Goal: Task Accomplishment & Management: Use online tool/utility

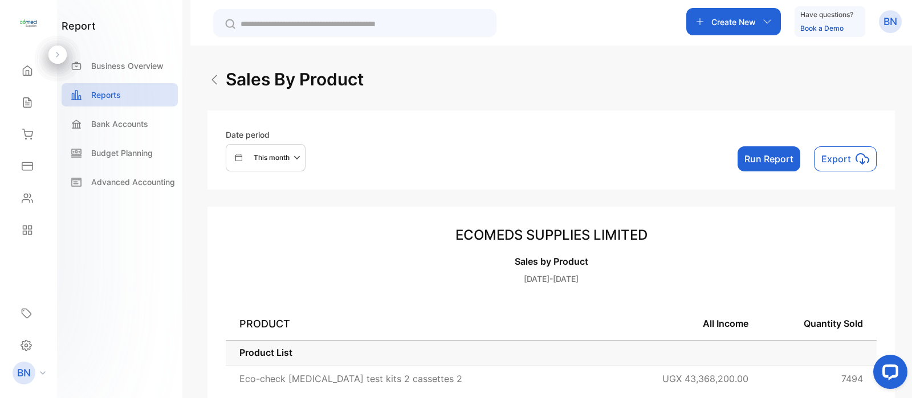
click at [282, 160] on p "This month" at bounding box center [272, 158] width 36 height 10
click at [255, 265] on p "Custom" at bounding box center [259, 264] width 25 height 10
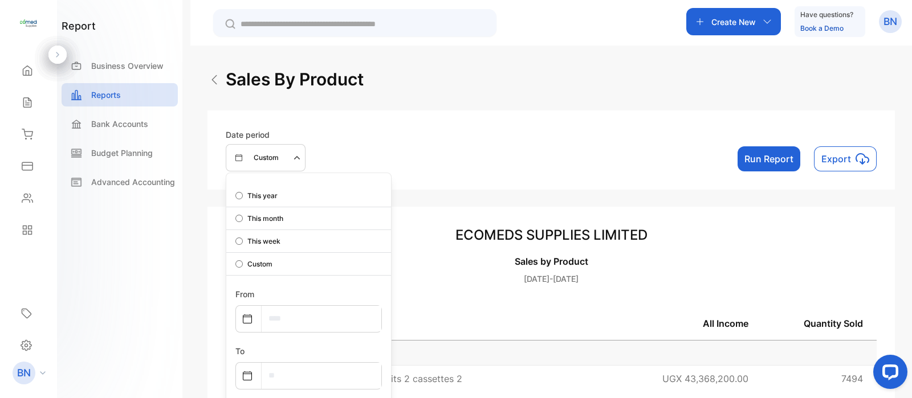
click at [247, 318] on icon at bounding box center [247, 319] width 9 height 9
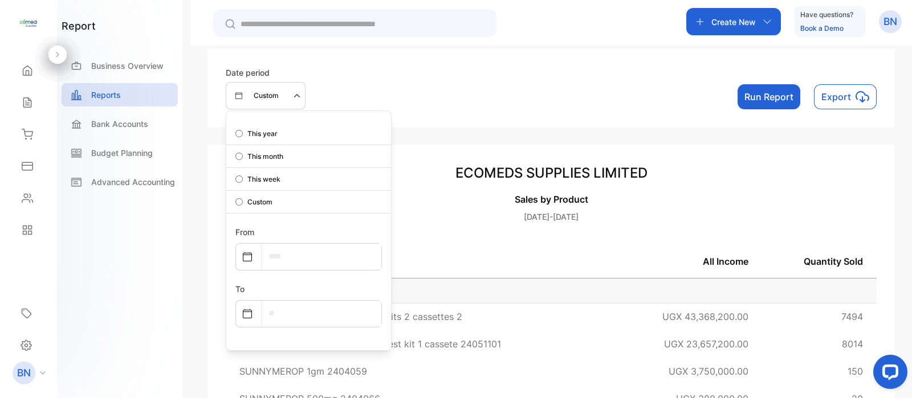
scroll to position [63, 0]
click at [246, 255] on icon at bounding box center [247, 256] width 9 height 9
click at [247, 249] on div at bounding box center [248, 256] width 25 height 23
click at [276, 250] on input "text" at bounding box center [322, 256] width 120 height 26
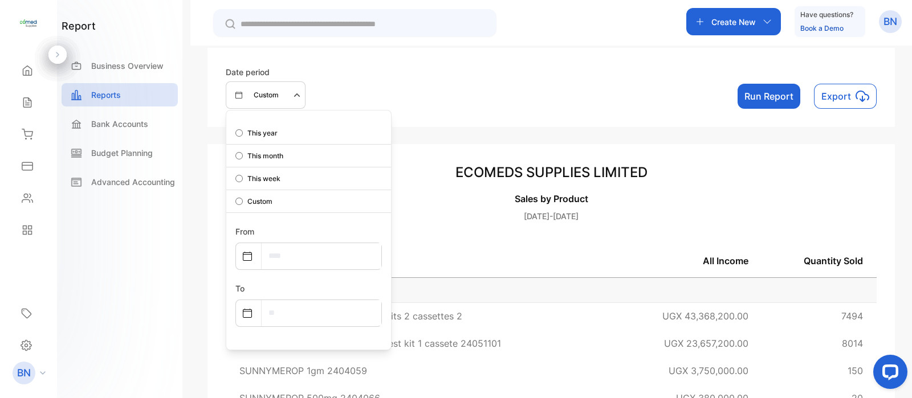
select select "*"
select select "****"
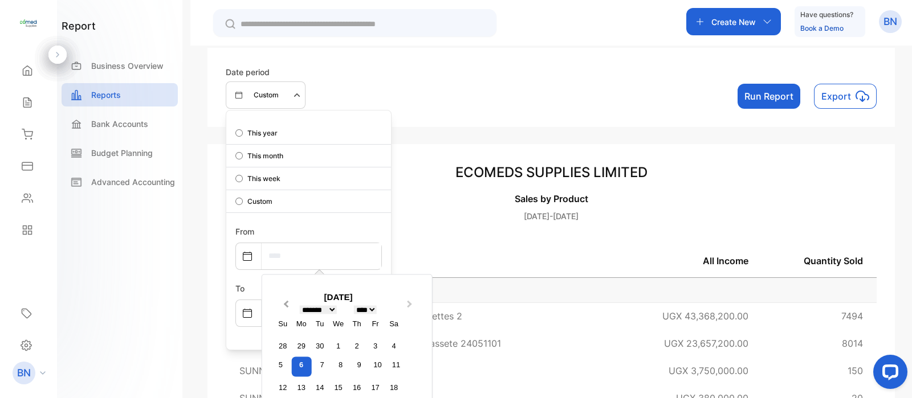
click at [286, 304] on span "Previous Month" at bounding box center [286, 307] width 0 height 17
select select "*"
click at [335, 361] on div "6" at bounding box center [338, 367] width 20 height 20
type input "**********"
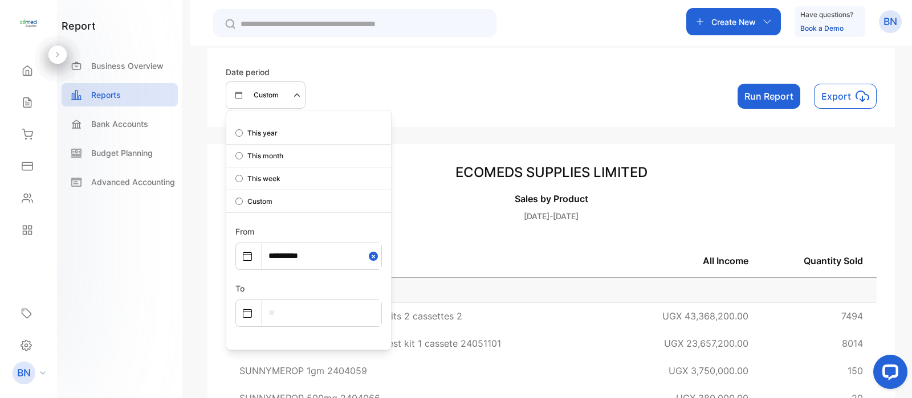
click at [292, 311] on input "text" at bounding box center [322, 313] width 120 height 26
select select "*"
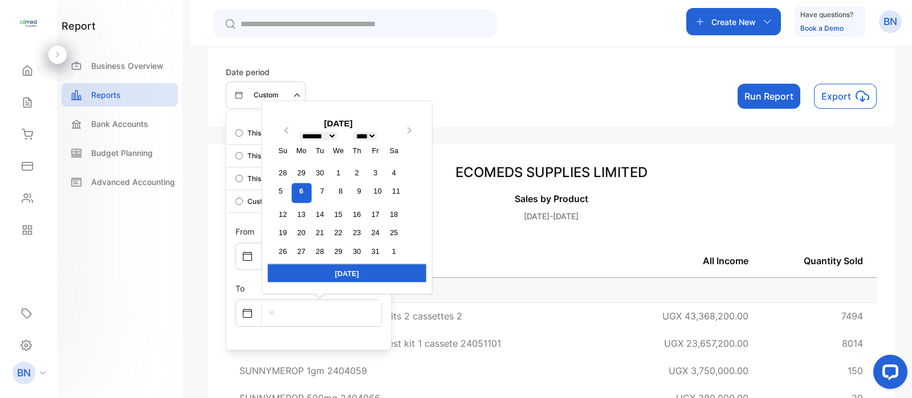
click at [303, 192] on div "6" at bounding box center [301, 194] width 20 height 20
type input "**********"
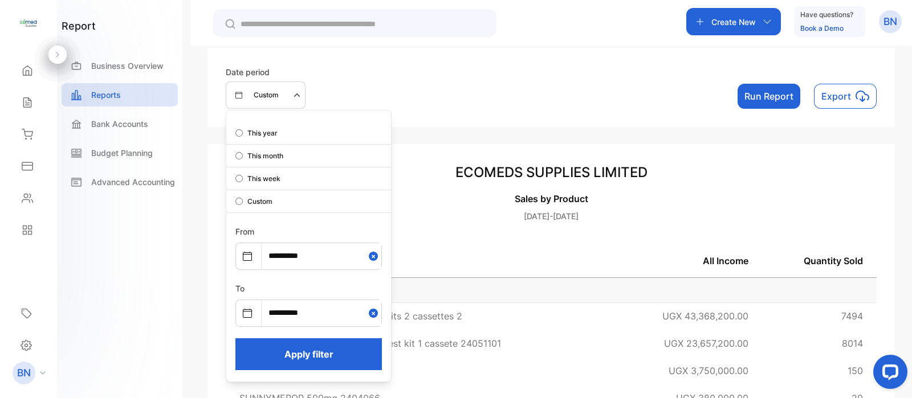
click at [336, 346] on button "Apply filter" at bounding box center [308, 355] width 147 height 32
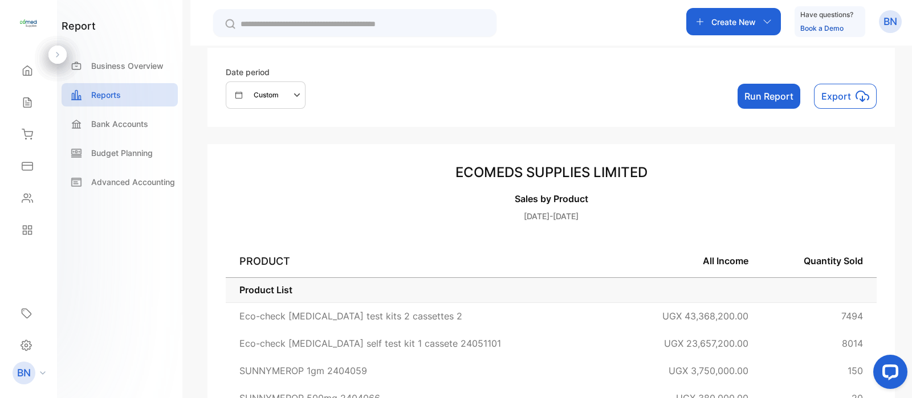
click at [750, 98] on button "Run Report" at bounding box center [769, 96] width 63 height 25
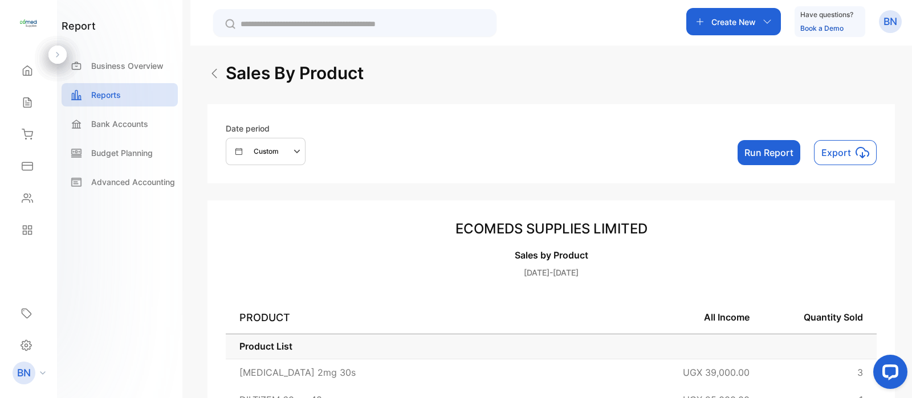
scroll to position [0, 0]
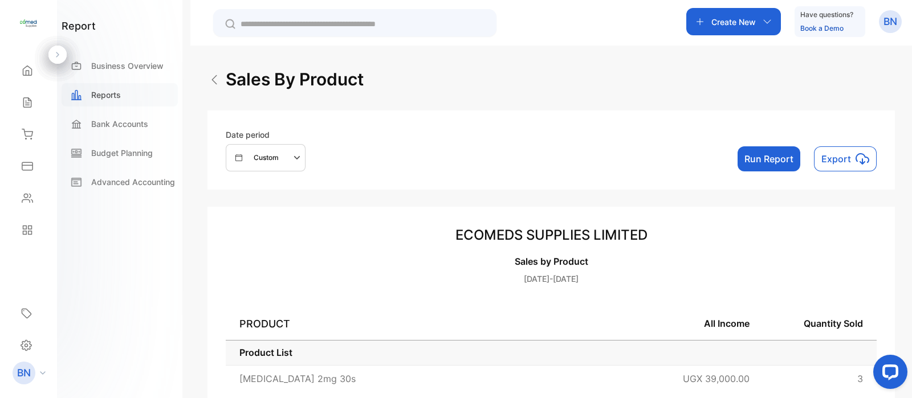
click at [92, 94] on p "Reports" at bounding box center [106, 95] width 30 height 12
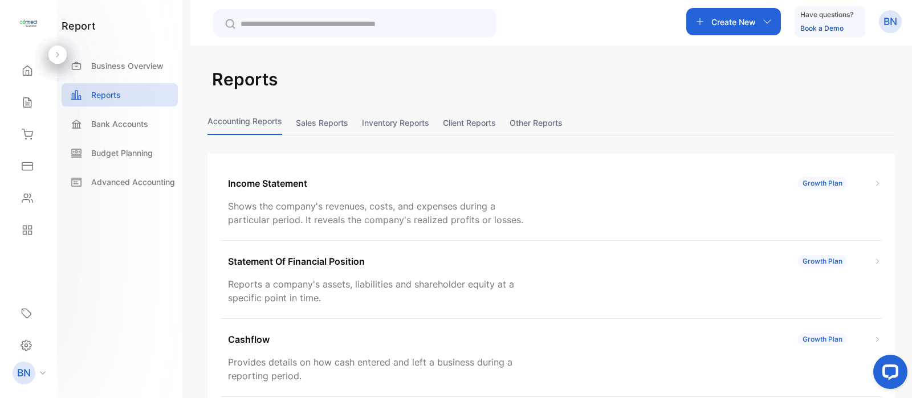
click at [310, 123] on button "Sales reports" at bounding box center [322, 123] width 52 height 25
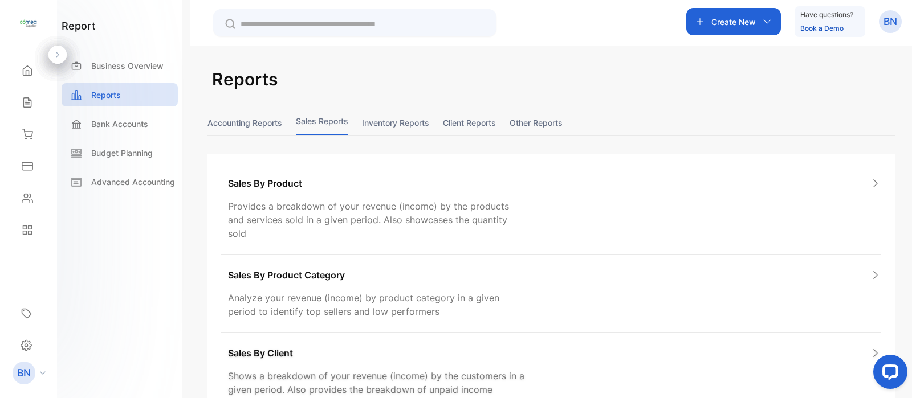
click at [268, 347] on p "Sales By Client" at bounding box center [260, 354] width 65 height 14
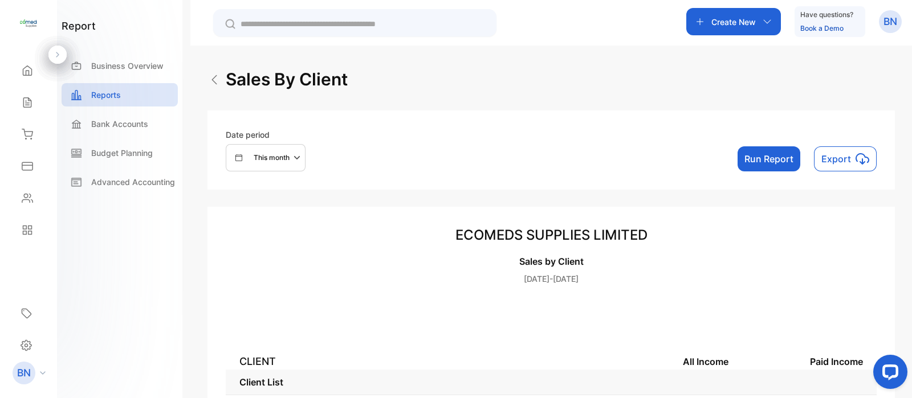
click at [279, 158] on p "This month" at bounding box center [272, 158] width 36 height 10
click at [251, 200] on p "This year" at bounding box center [262, 196] width 30 height 10
click at [750, 164] on button "Run Report" at bounding box center [769, 159] width 63 height 25
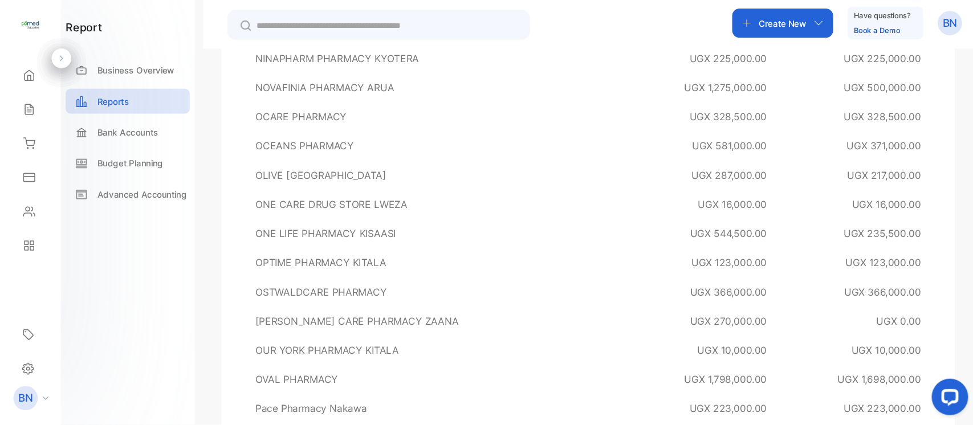
scroll to position [9452, 0]
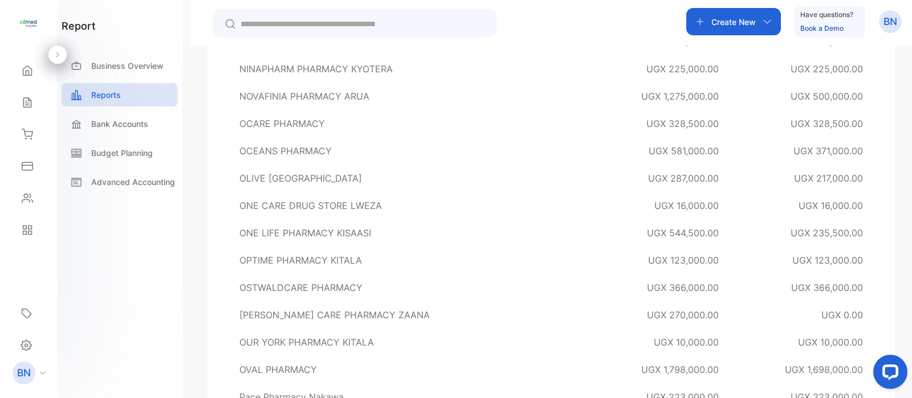
click at [912, 383] on div at bounding box center [888, 375] width 48 height 48
click at [554, 72] on td "NINAPHARM PHARMACY KYOTERA" at bounding box center [407, 68] width 363 height 27
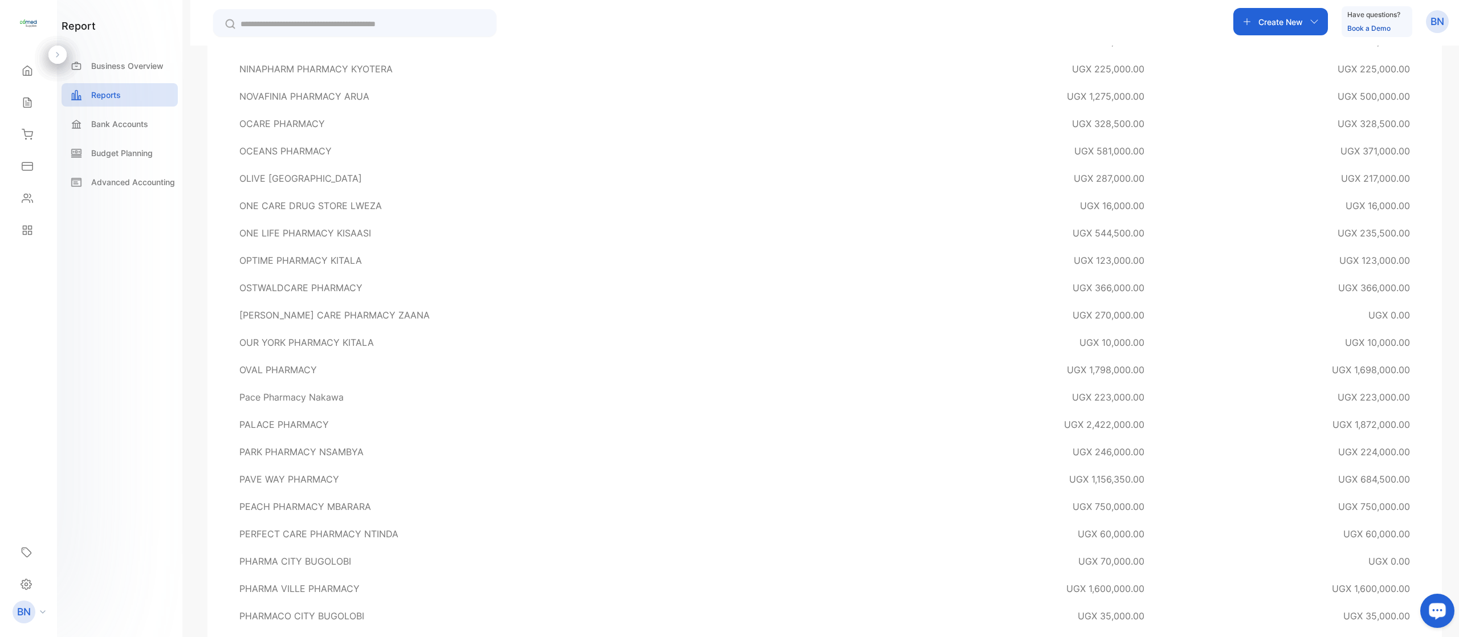
click at [912, 398] on div "sales by client Date period This year Run Report Export ECOMEDS SUPPLIES LIMITE…" at bounding box center [824, 364] width 1269 height 637
drag, startPoint x: 1458, startPoint y: 503, endPoint x: 1458, endPoint y: 494, distance: 9.1
click at [912, 398] on div "sales by client Date period This year Run Report Export ECOMEDS SUPPLIES LIMITE…" at bounding box center [824, 364] width 1269 height 637
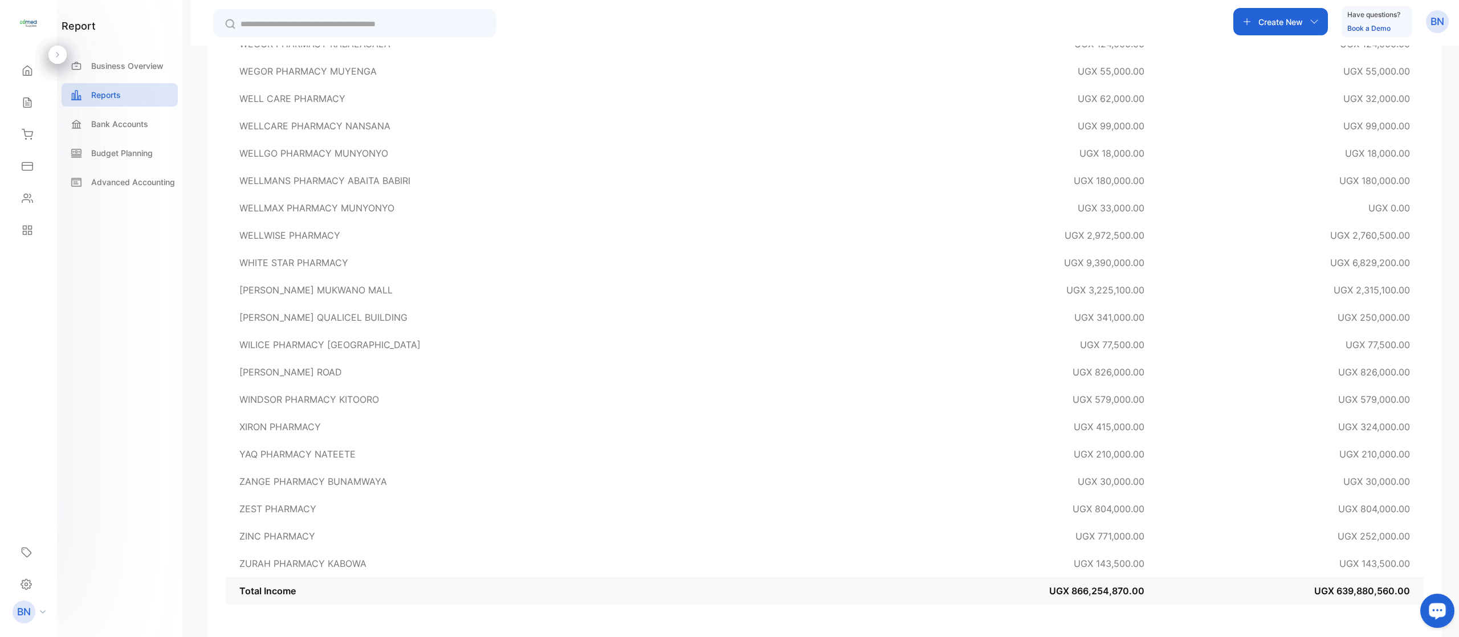
scroll to position [12703, 0]
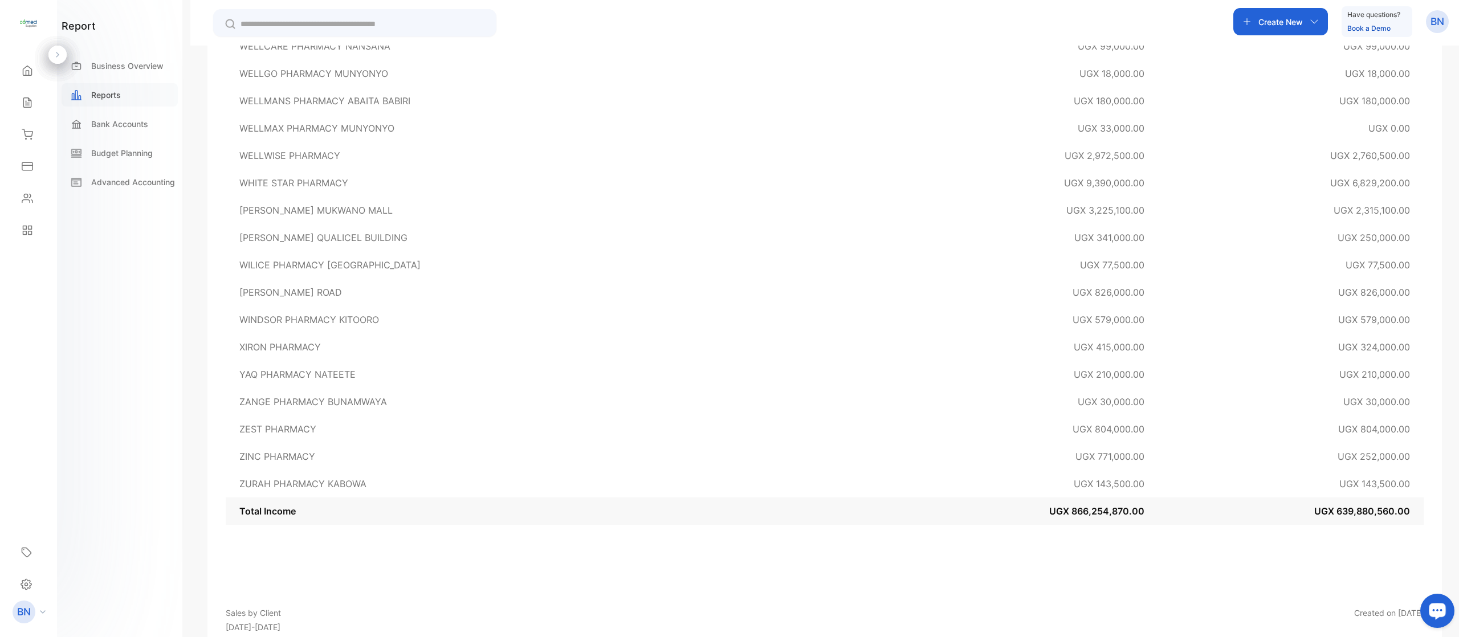
click at [124, 100] on div "Reports" at bounding box center [120, 94] width 116 height 23
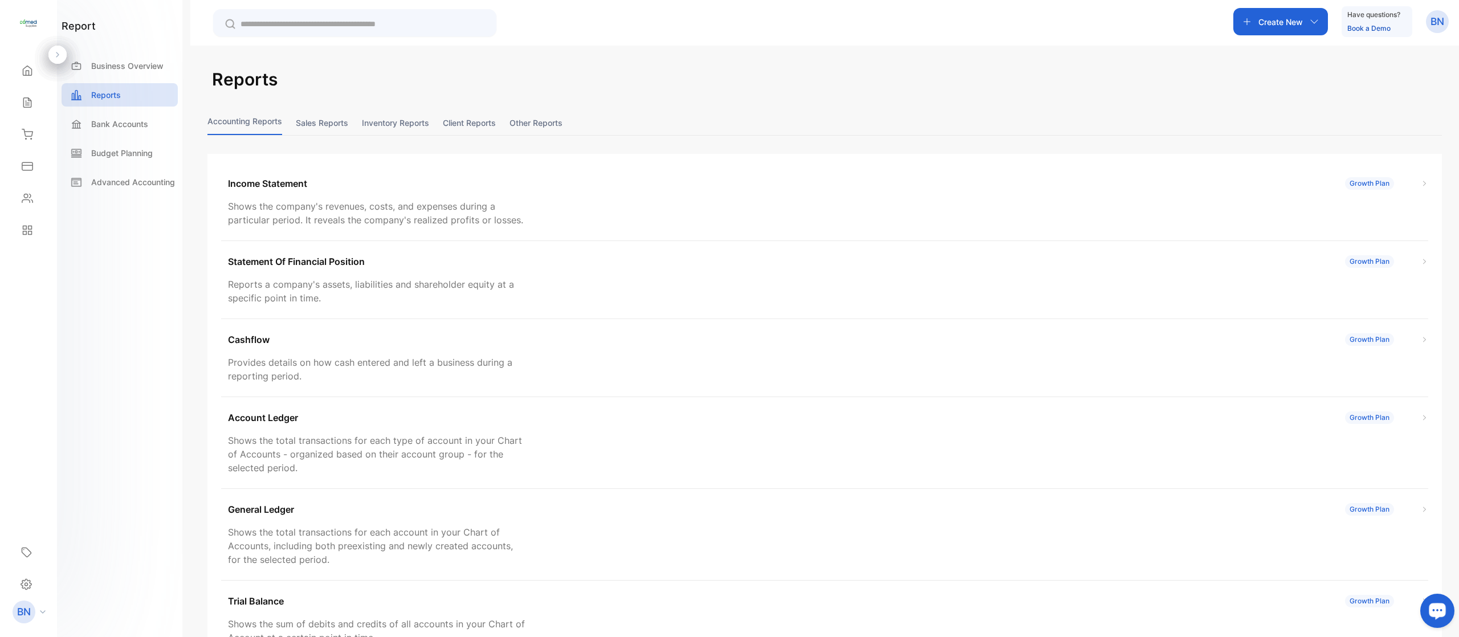
click at [306, 127] on button "Sales reports" at bounding box center [322, 123] width 52 height 25
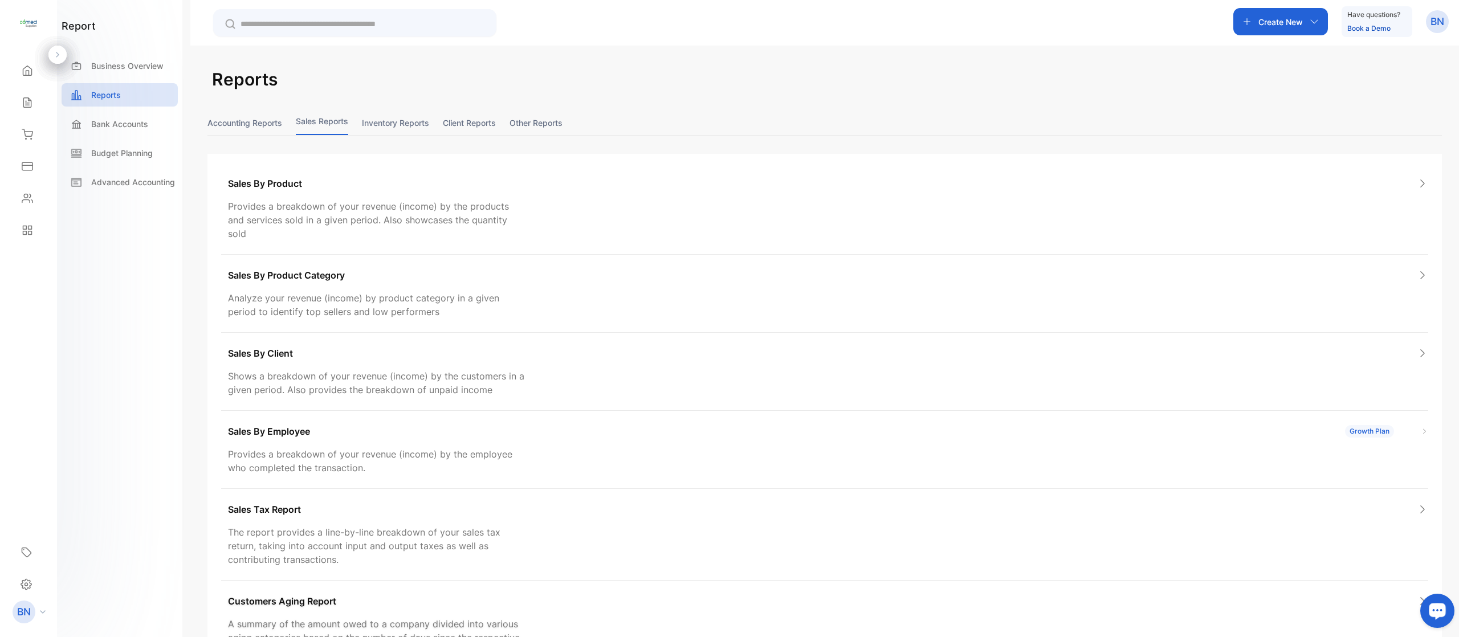
click at [367, 398] on div "Customers Aging Report A summary of the amount owed to a company divided into v…" at bounding box center [824, 627] width 1207 height 92
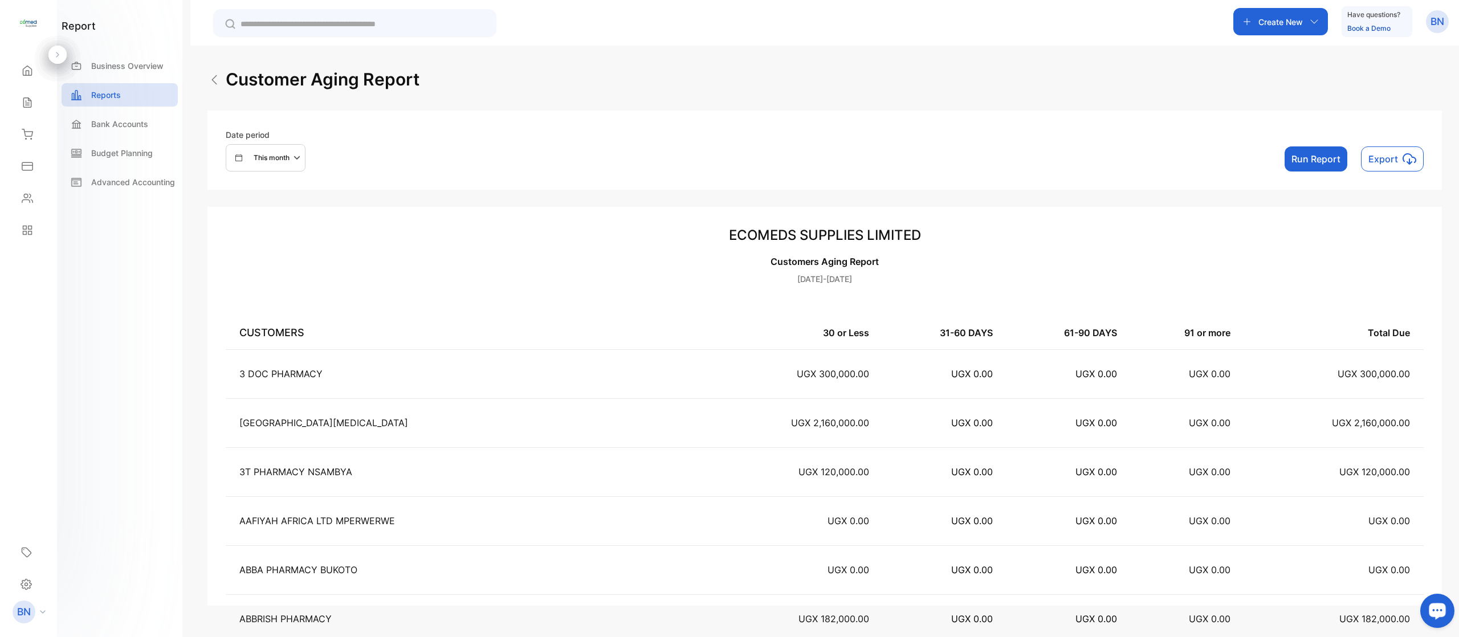
click at [297, 158] on icon "button" at bounding box center [297, 157] width 6 height 3
click at [912, 157] on button "Run Report" at bounding box center [1316, 159] width 63 height 25
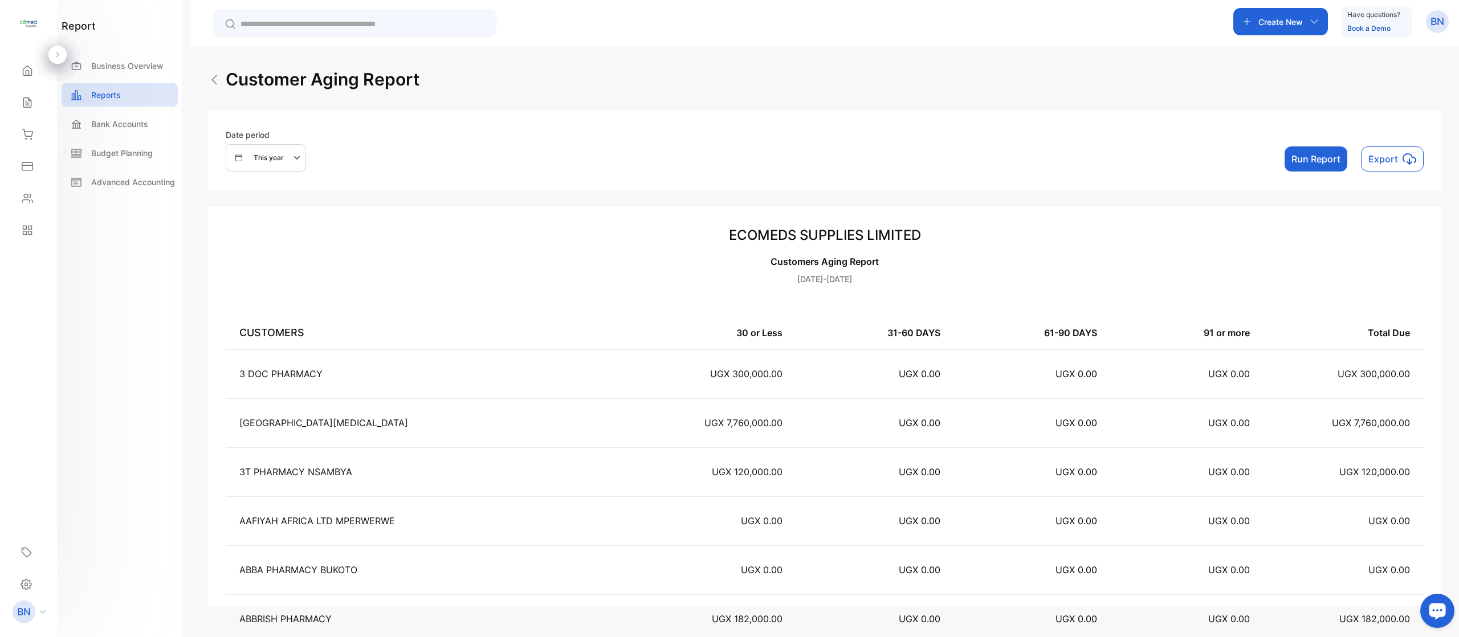
click at [912, 161] on button "Run Report" at bounding box center [1316, 159] width 63 height 25
click at [912, 160] on button "Run Report" at bounding box center [1316, 159] width 63 height 25
click at [267, 165] on button "This year" at bounding box center [266, 157] width 80 height 27
click at [251, 196] on p "This year" at bounding box center [262, 196] width 30 height 10
click at [912, 166] on button "Run Report" at bounding box center [1316, 159] width 63 height 25
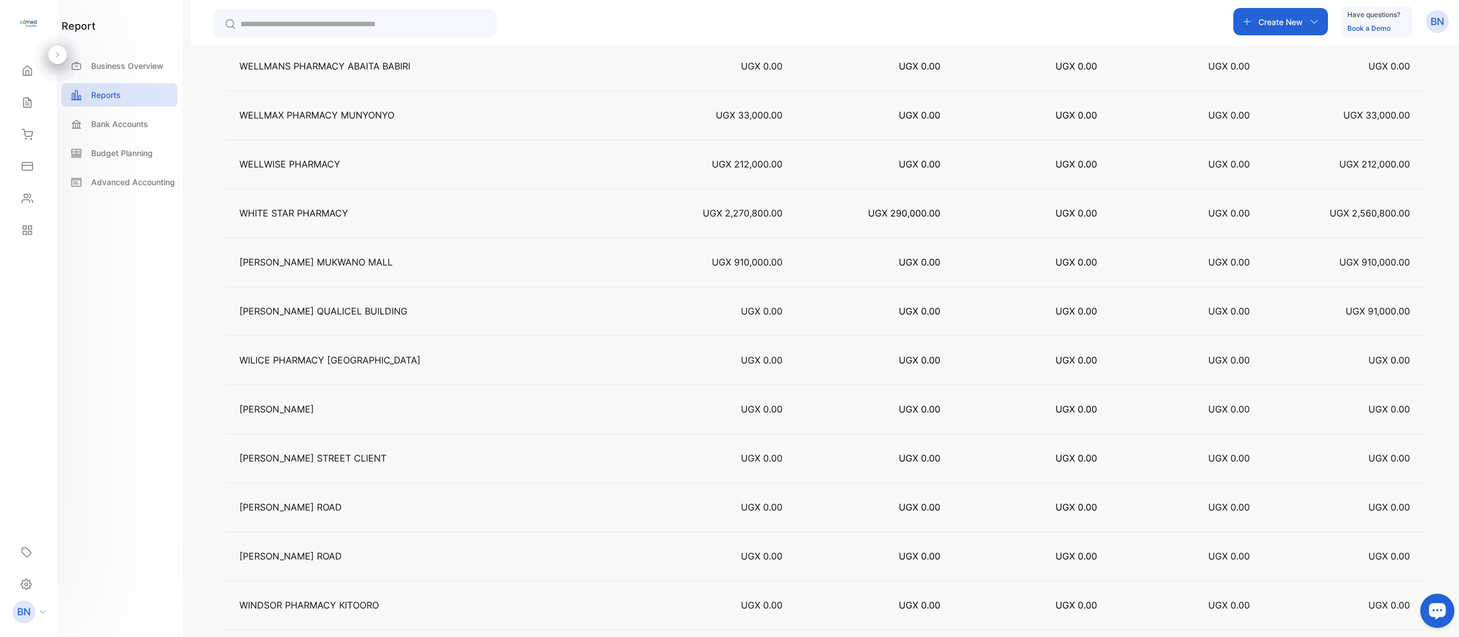
scroll to position [24706, 0]
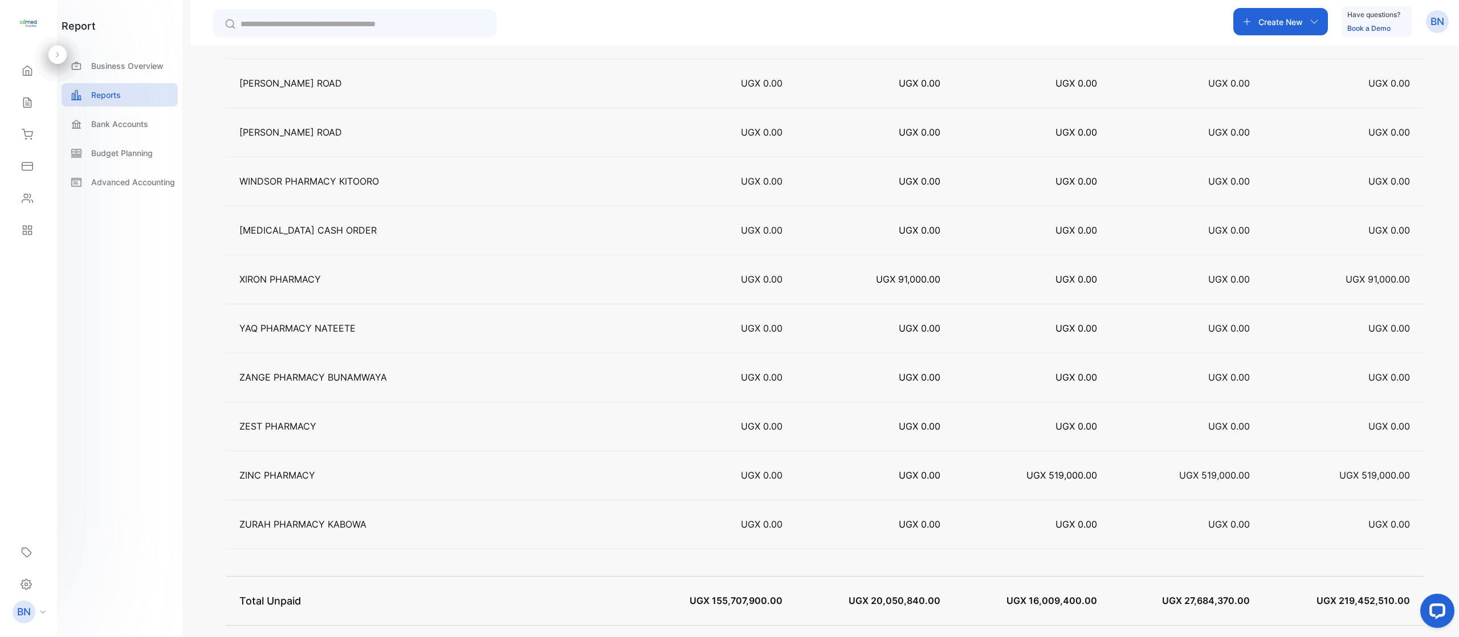
click at [912, 203] on div "Customer aging report Date period This year Run Report Export ECOMEDS SUPPLIES …" at bounding box center [824, 364] width 1269 height 637
